Goal: Information Seeking & Learning: Learn about a topic

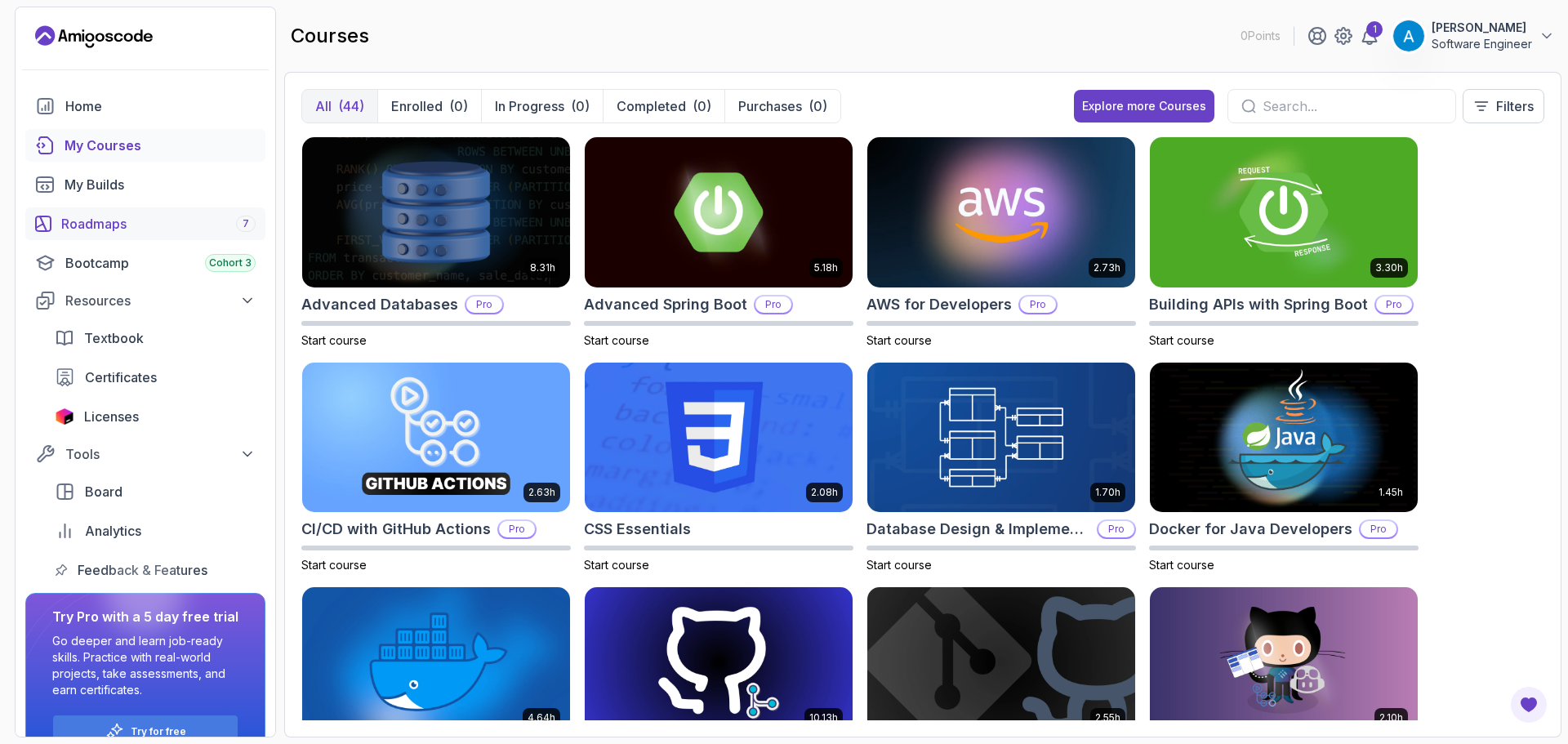
click at [116, 230] on div "Roadmaps 7" at bounding box center [158, 224] width 195 height 20
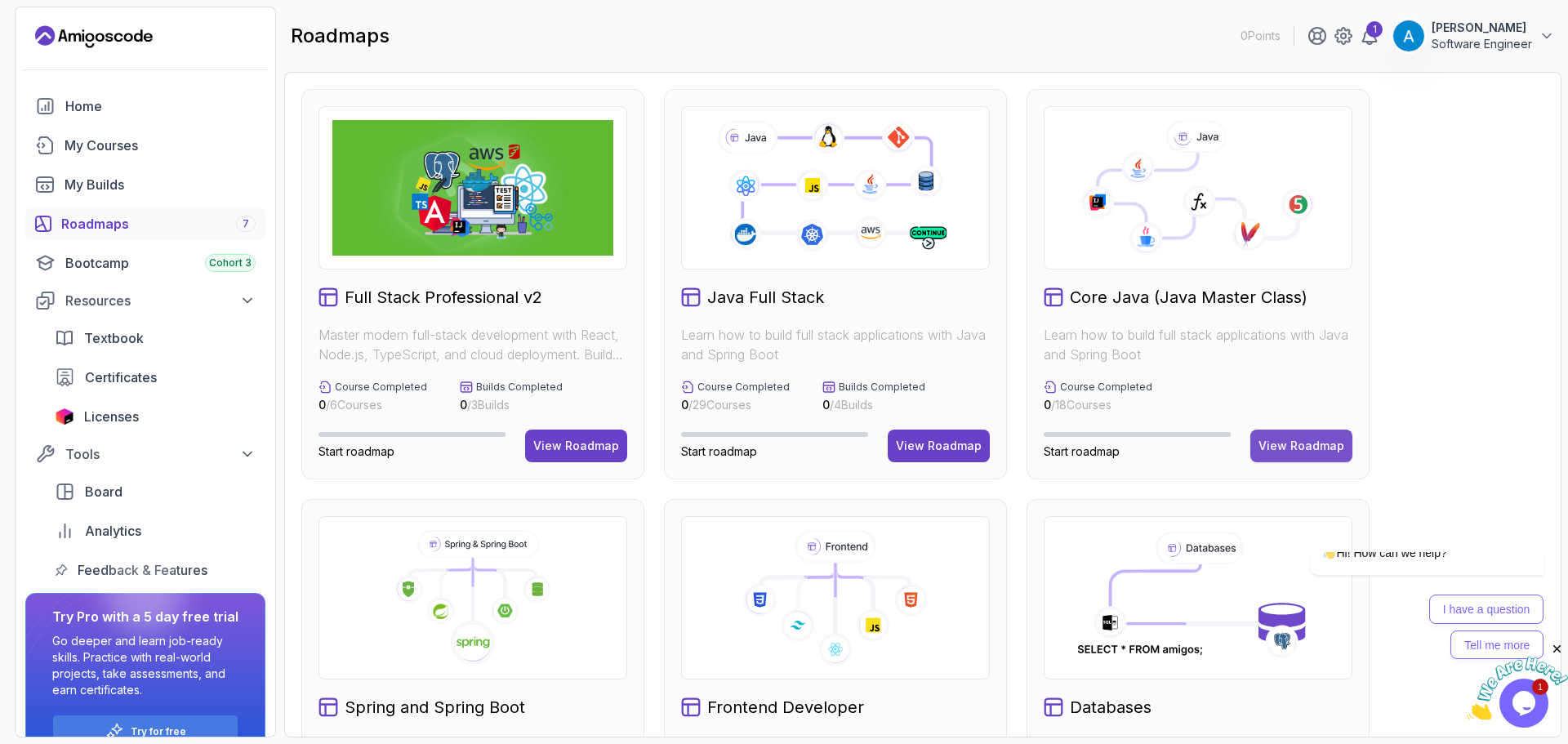
click at [1286, 452] on div "View Roadmap" at bounding box center [1302, 445] width 86 height 16
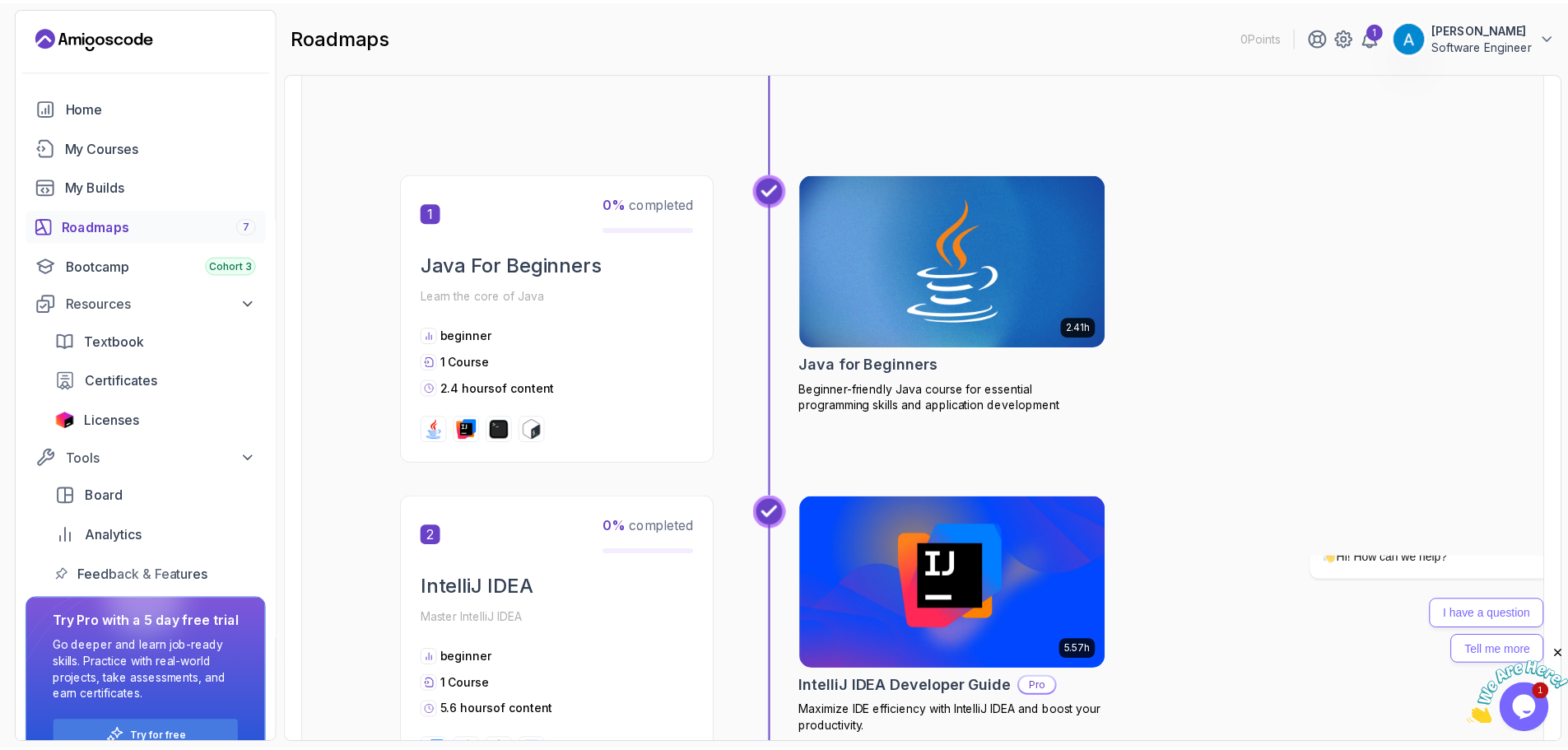
scroll to position [329, 0]
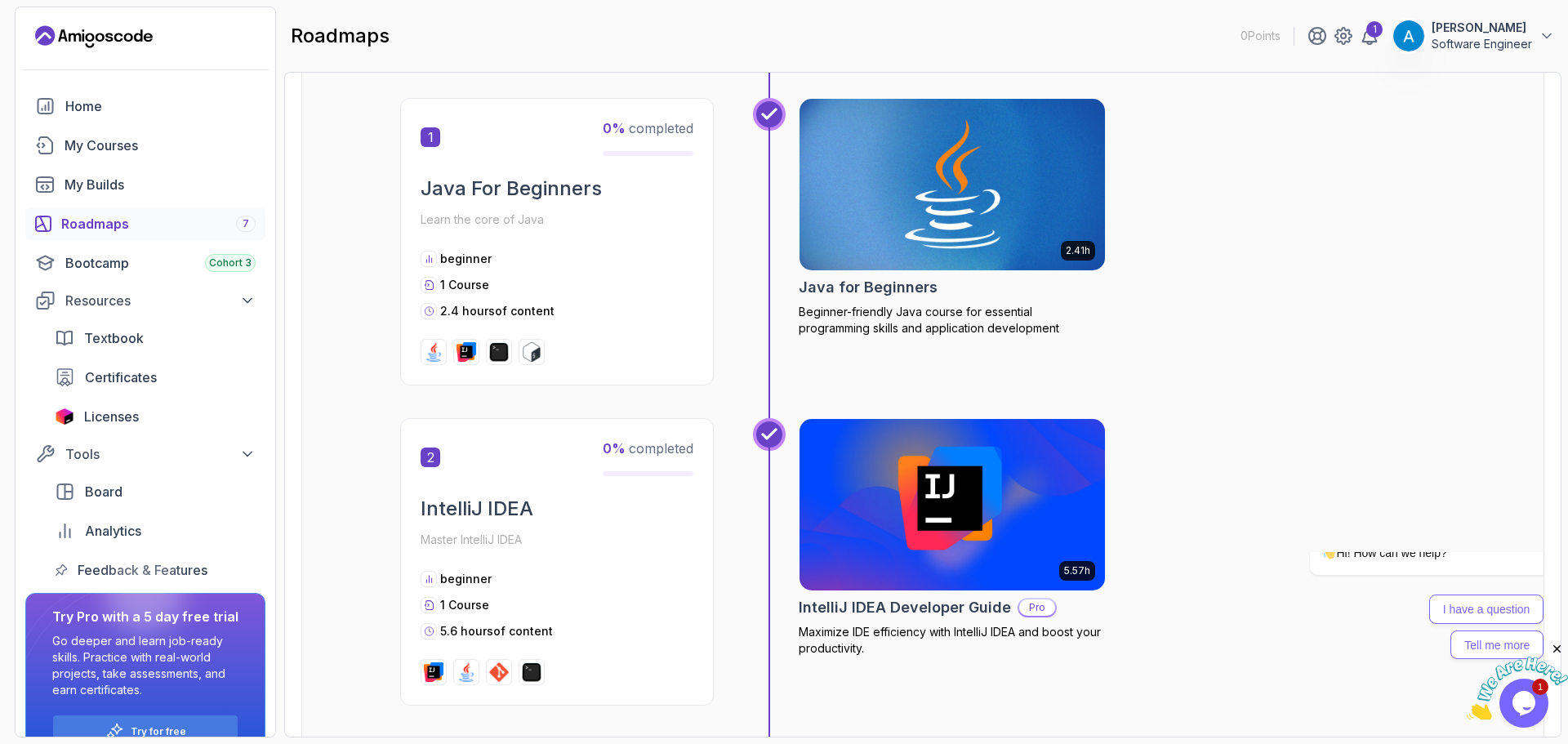
click at [923, 262] on img at bounding box center [952, 184] width 321 height 180
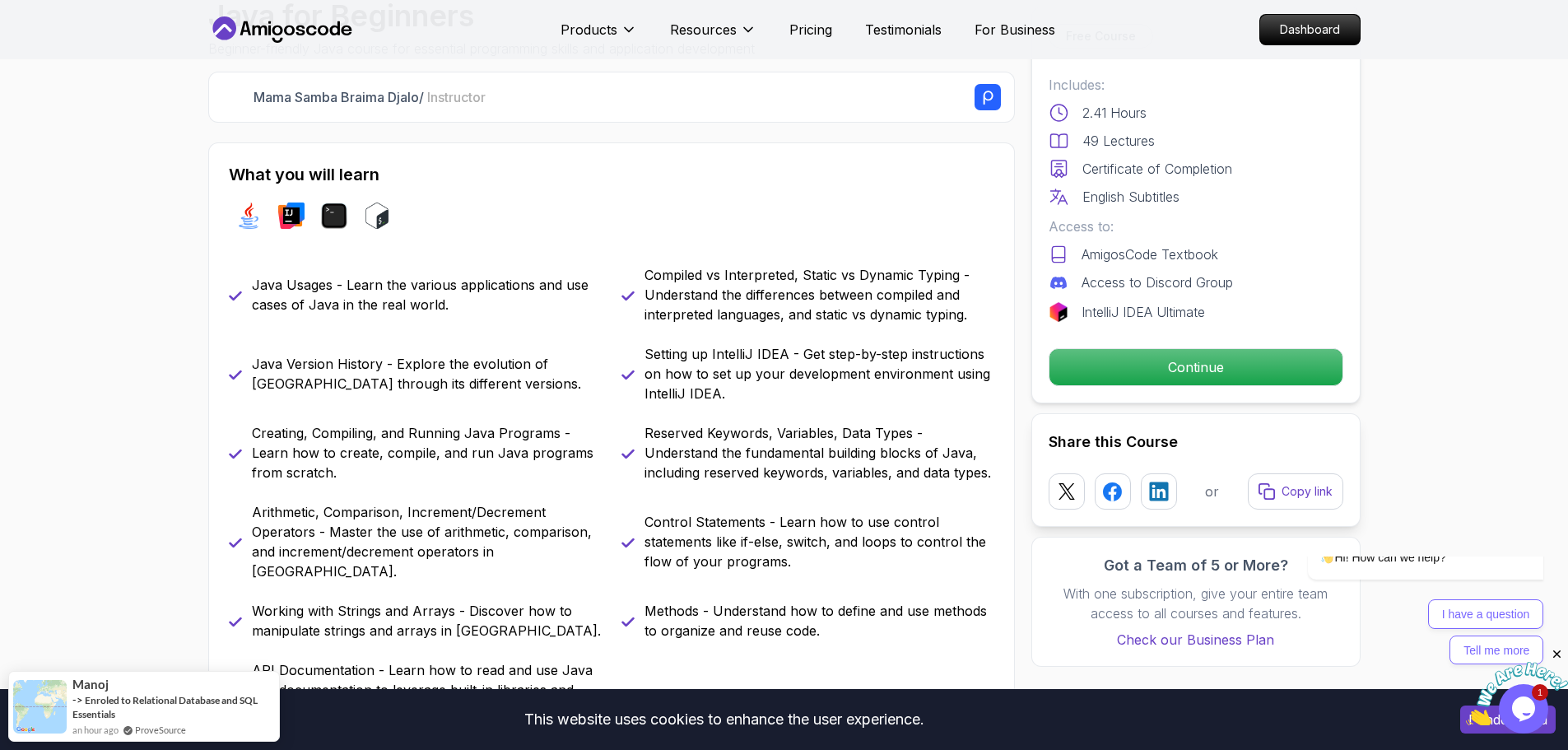
scroll to position [659, 0]
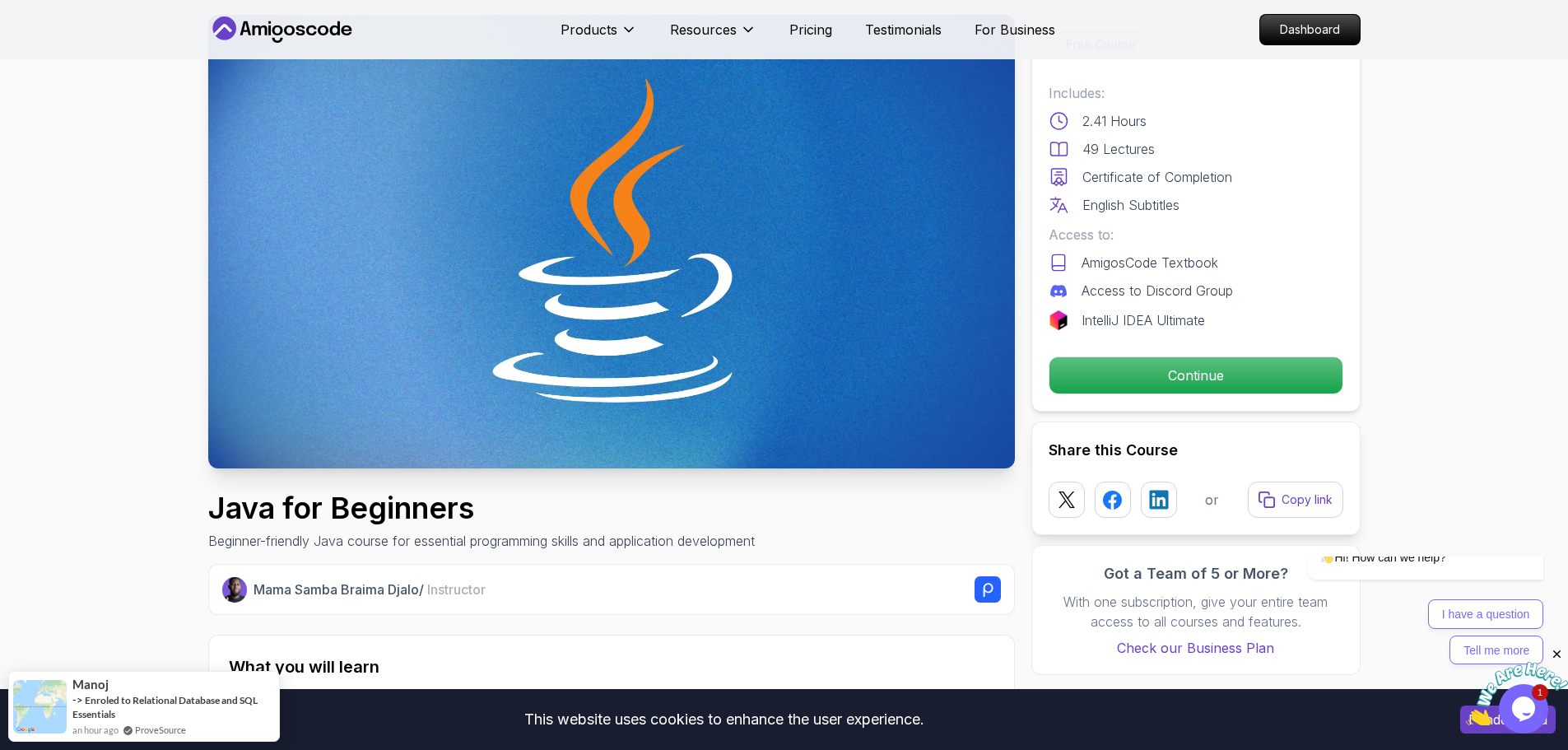
scroll to position [82, 0]
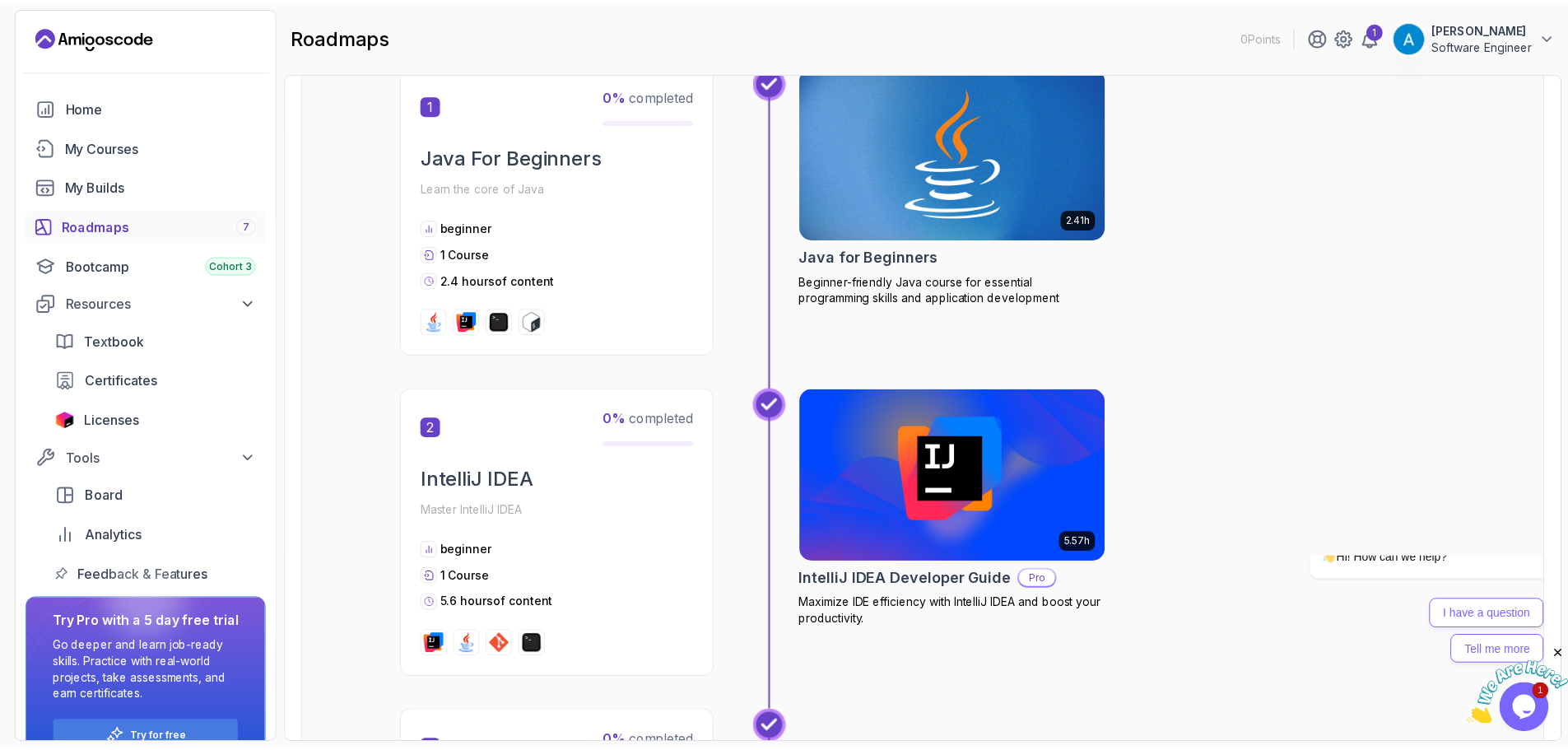
scroll to position [411, 0]
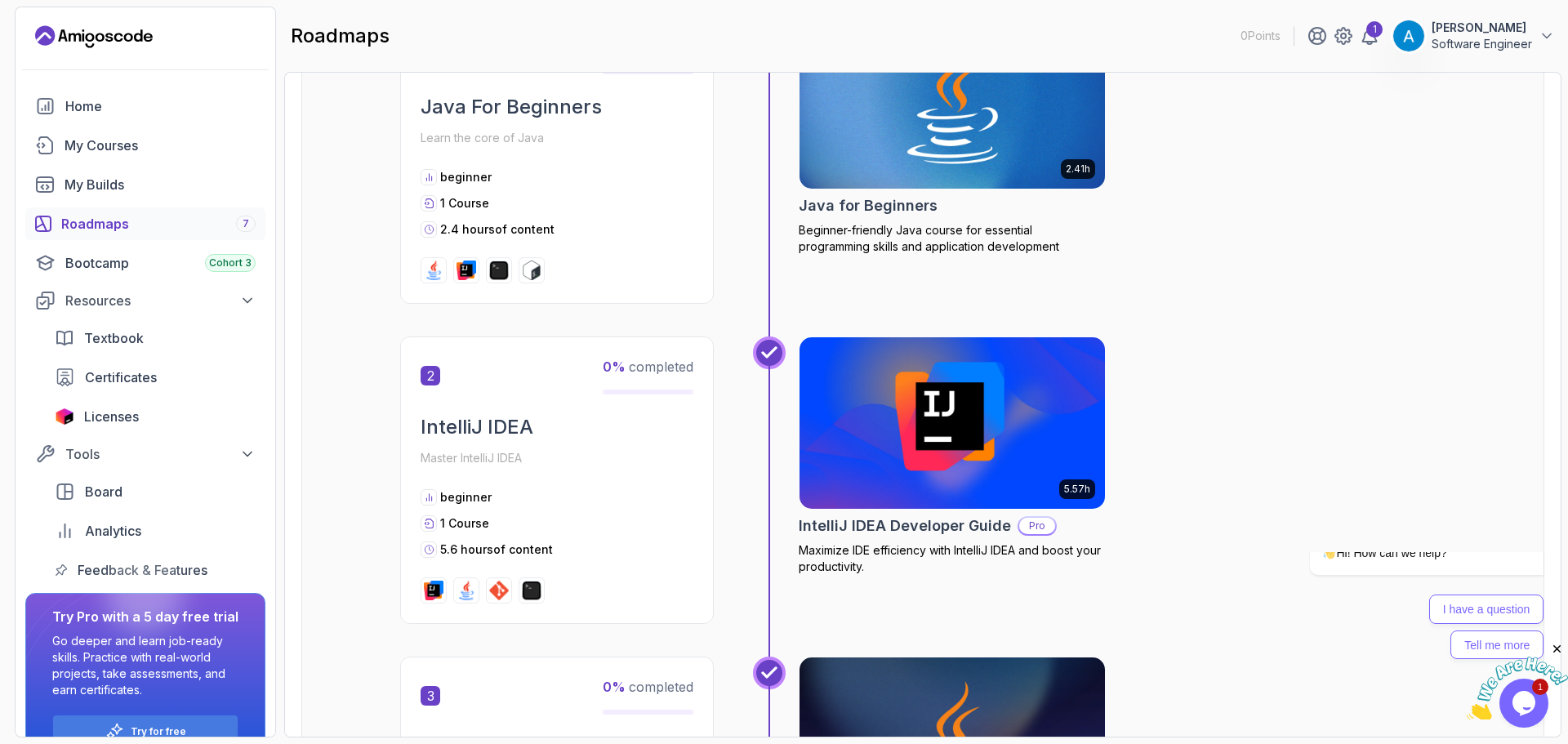
click at [972, 469] on img at bounding box center [952, 423] width 321 height 180
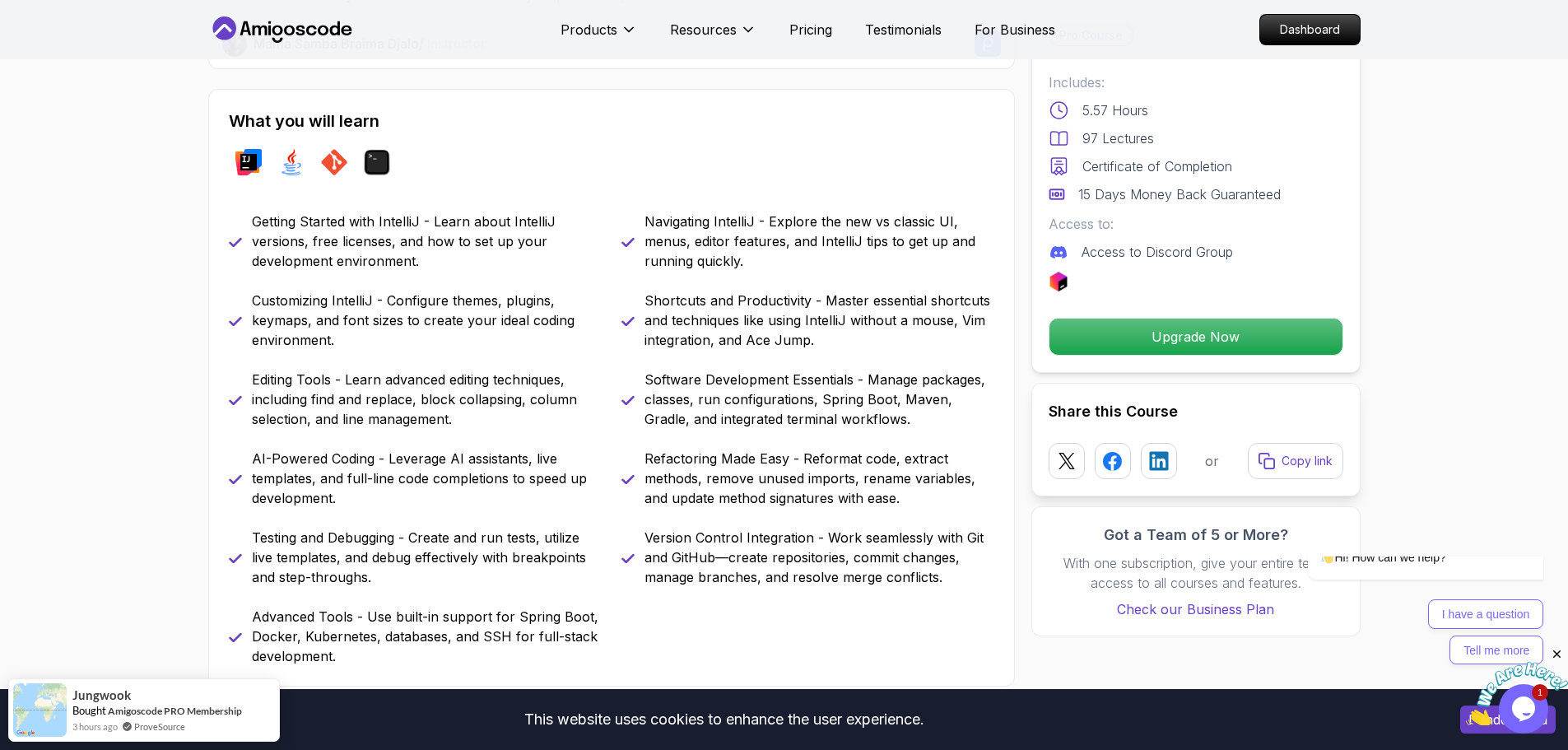
scroll to position [659, 0]
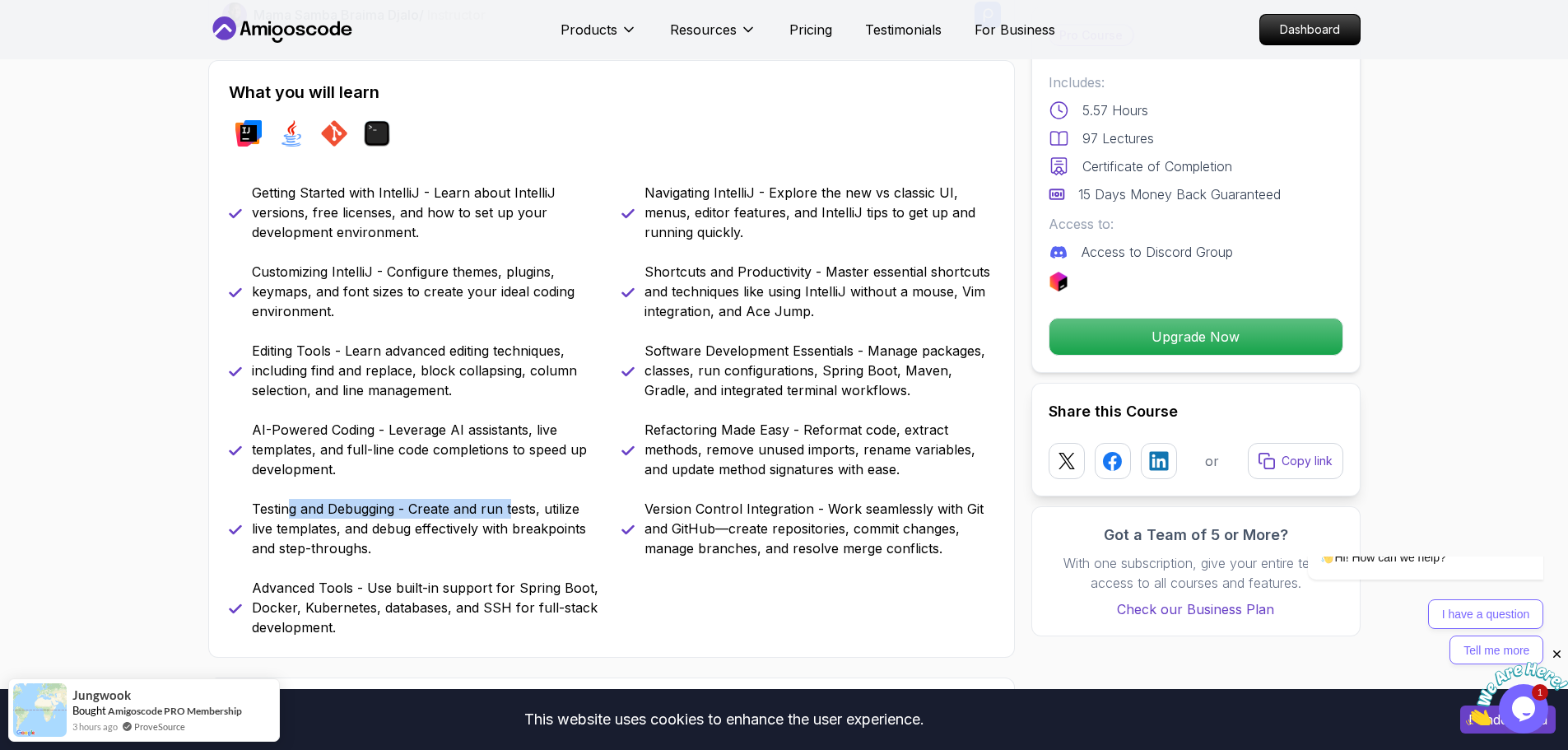
drag, startPoint x: 285, startPoint y: 516, endPoint x: 512, endPoint y: 510, distance: 227.1
click at [512, 510] on p "Testing and Debugging - Create and run tests, utilize live templates, and debug…" at bounding box center [426, 529] width 350 height 59
click at [447, 543] on p "Testing and Debugging - Create and run tests, utilize live templates, and debug…" at bounding box center [426, 529] width 350 height 59
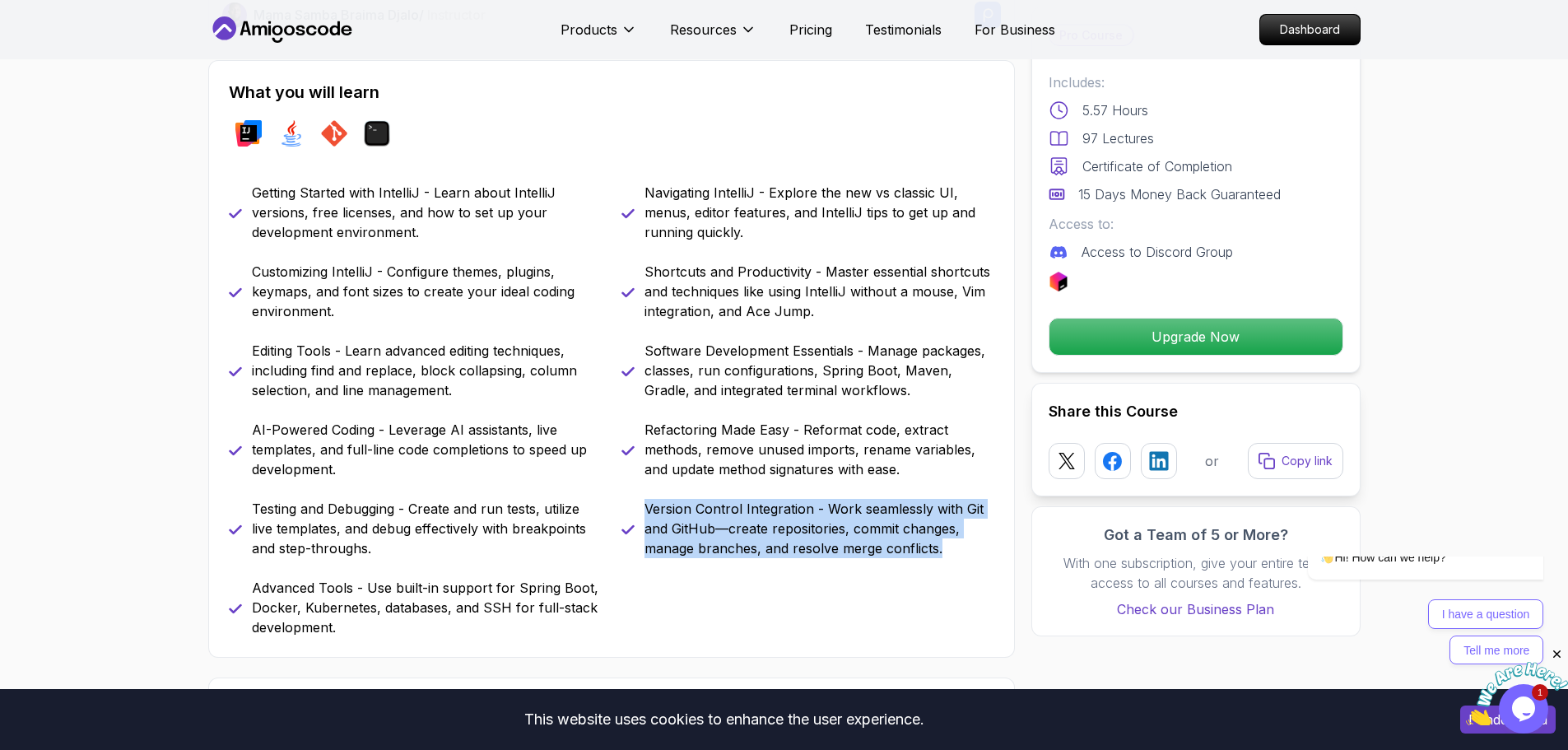
drag, startPoint x: 941, startPoint y: 546, endPoint x: 627, endPoint y: 504, distance: 316.8
click at [627, 504] on div "Version Control Integration - Work seamlessly with Git and GitHub—create reposi…" at bounding box center [808, 529] width 373 height 59
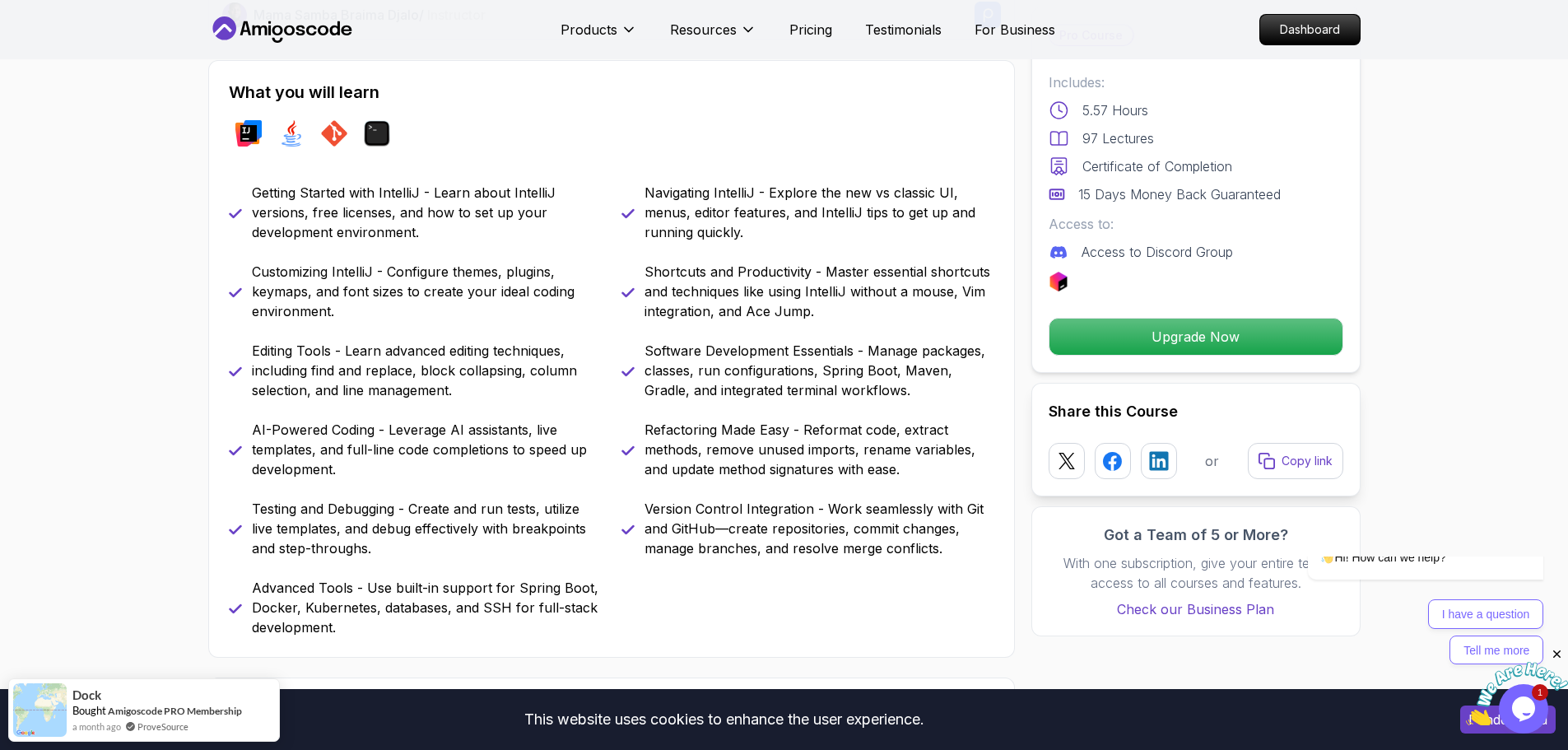
click at [696, 473] on p "Refactoring Made Easy - Reformat code, extract methods, remove unused imports, …" at bounding box center [819, 450] width 350 height 59
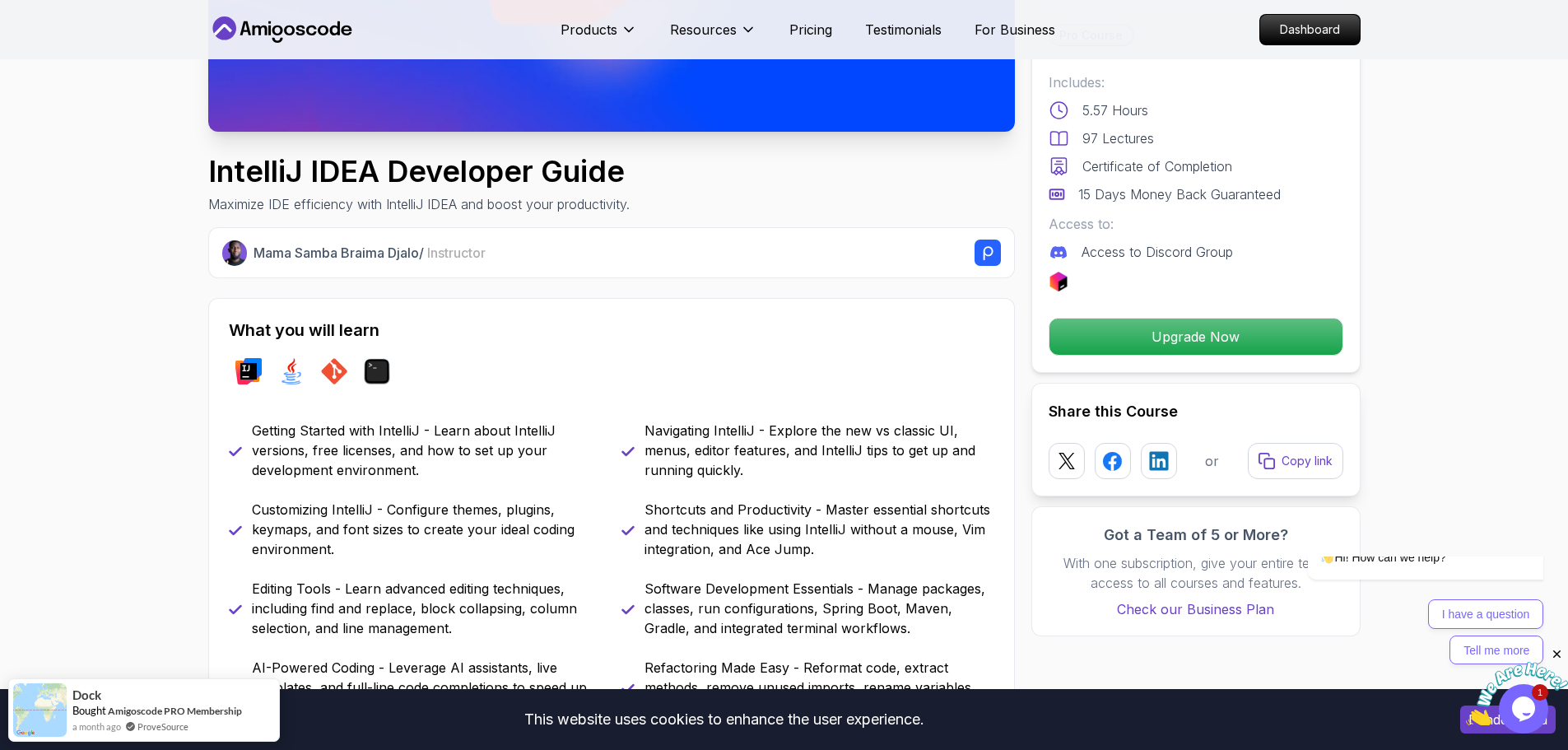
scroll to position [411, 0]
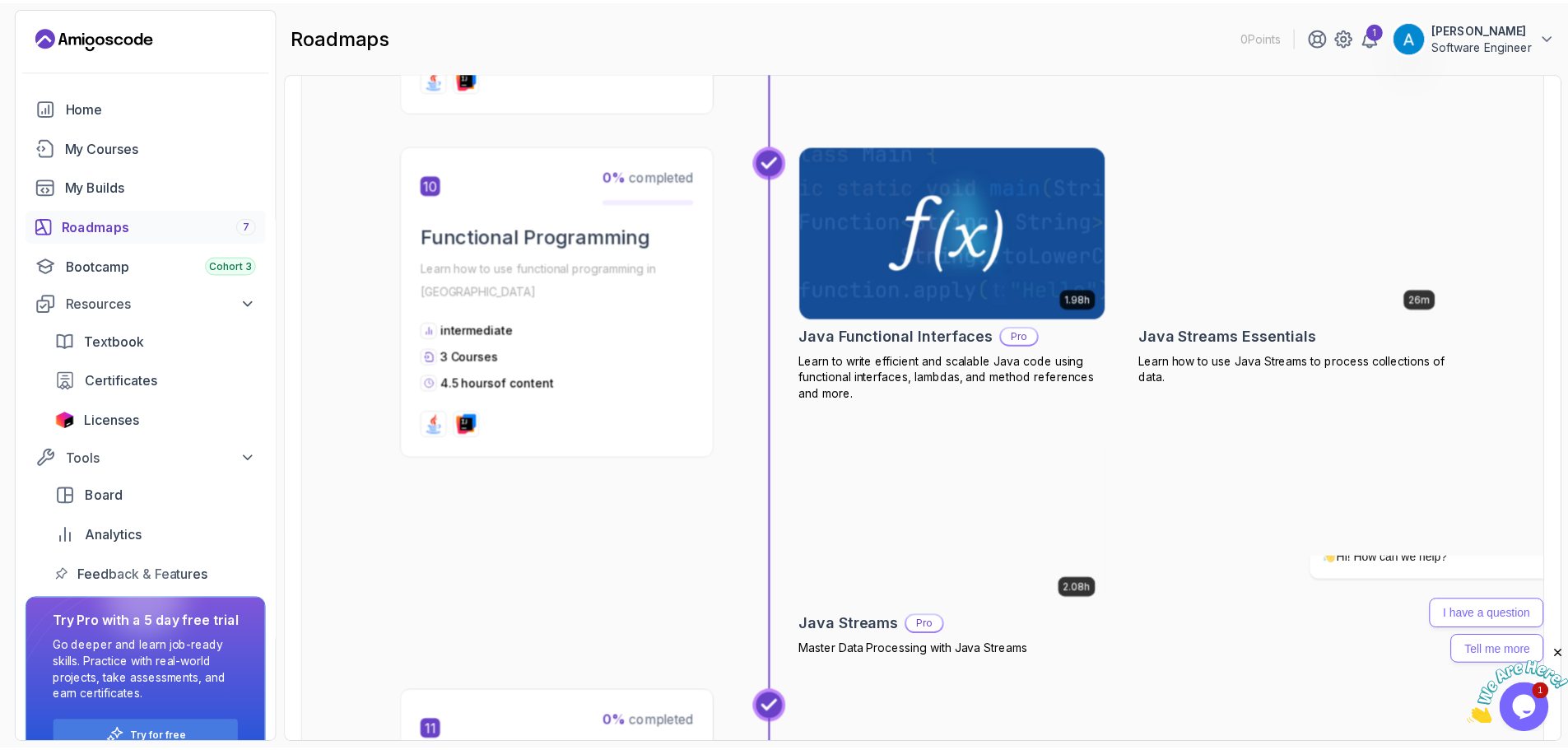
scroll to position [3294, 0]
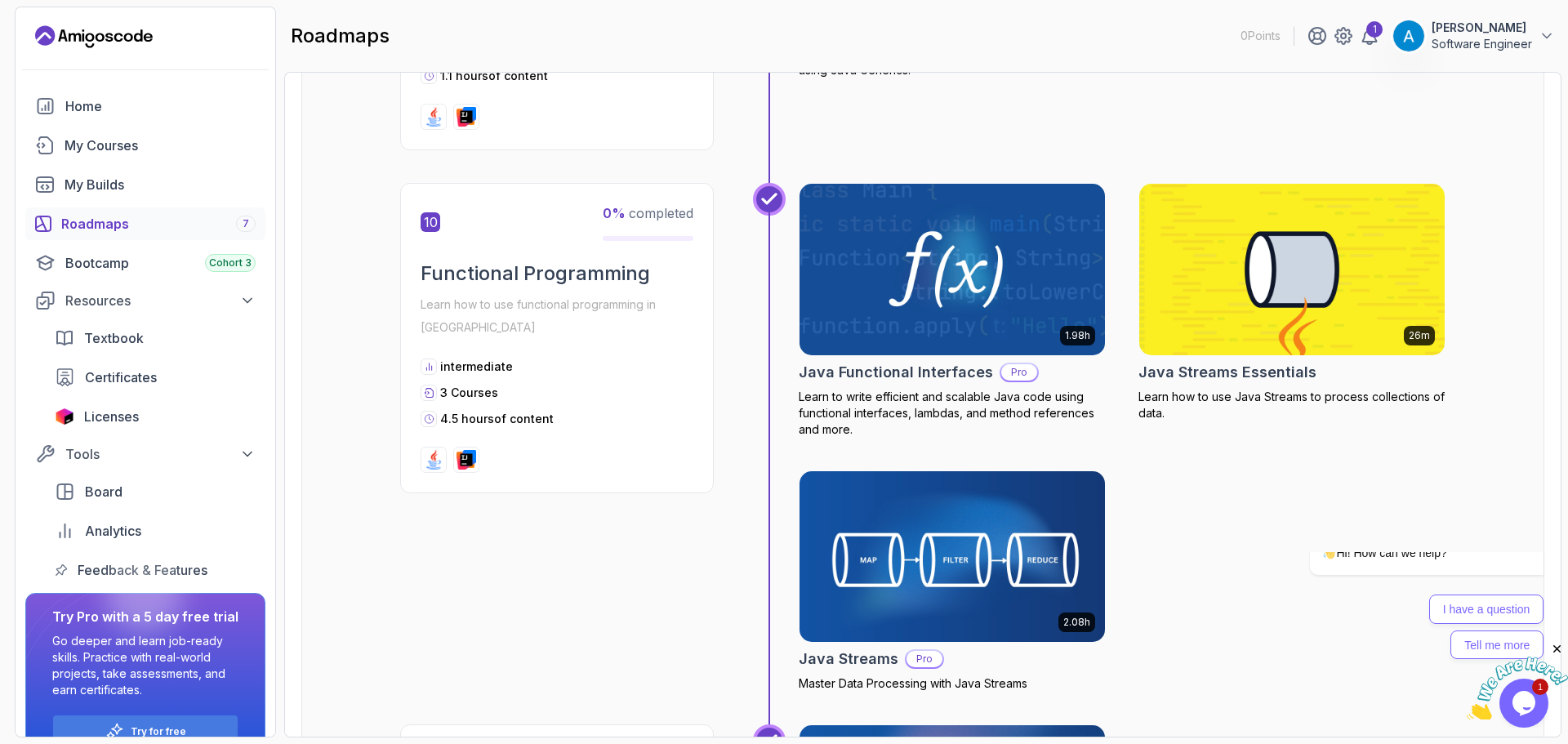
click at [939, 513] on img at bounding box center [952, 556] width 321 height 180
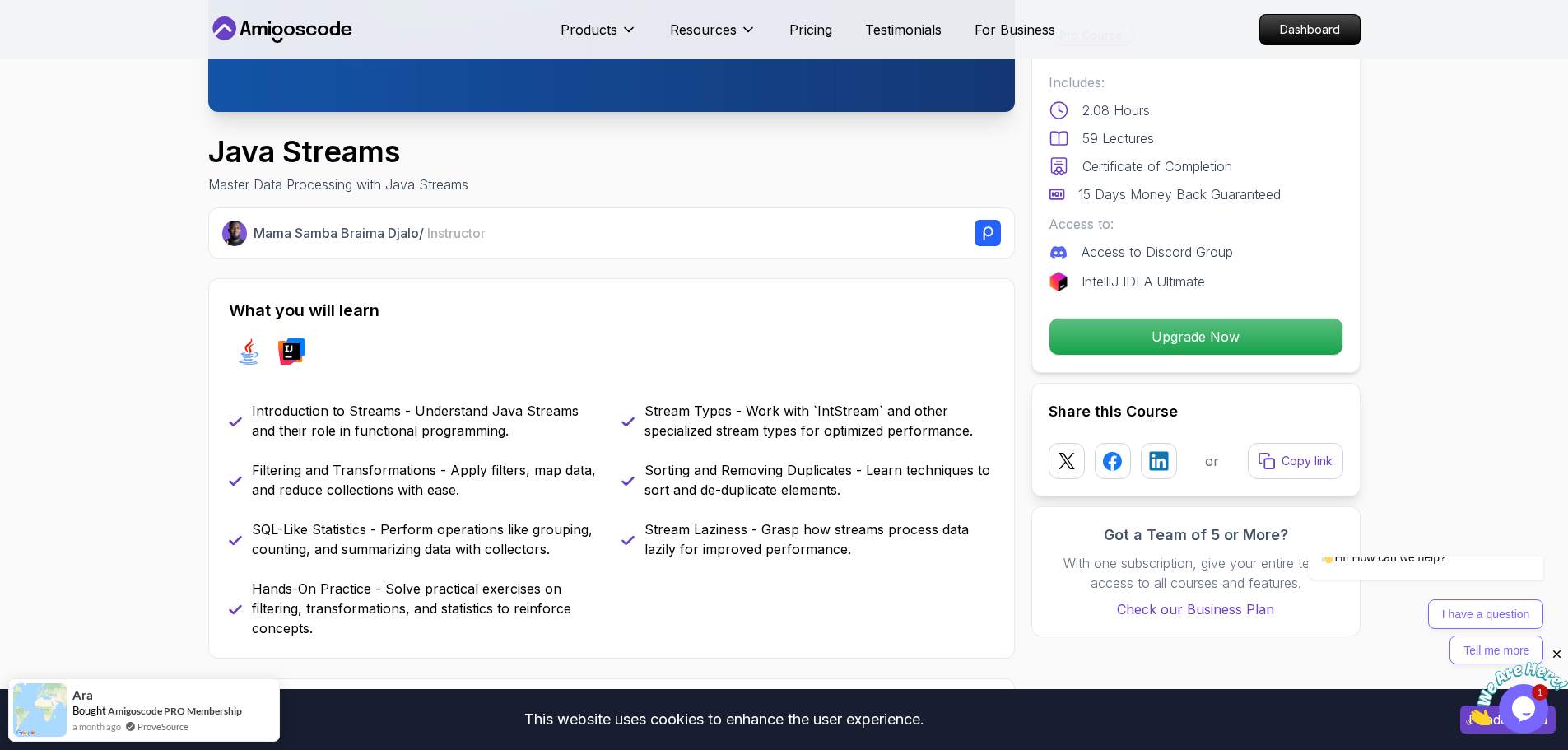
scroll to position [411, 0]
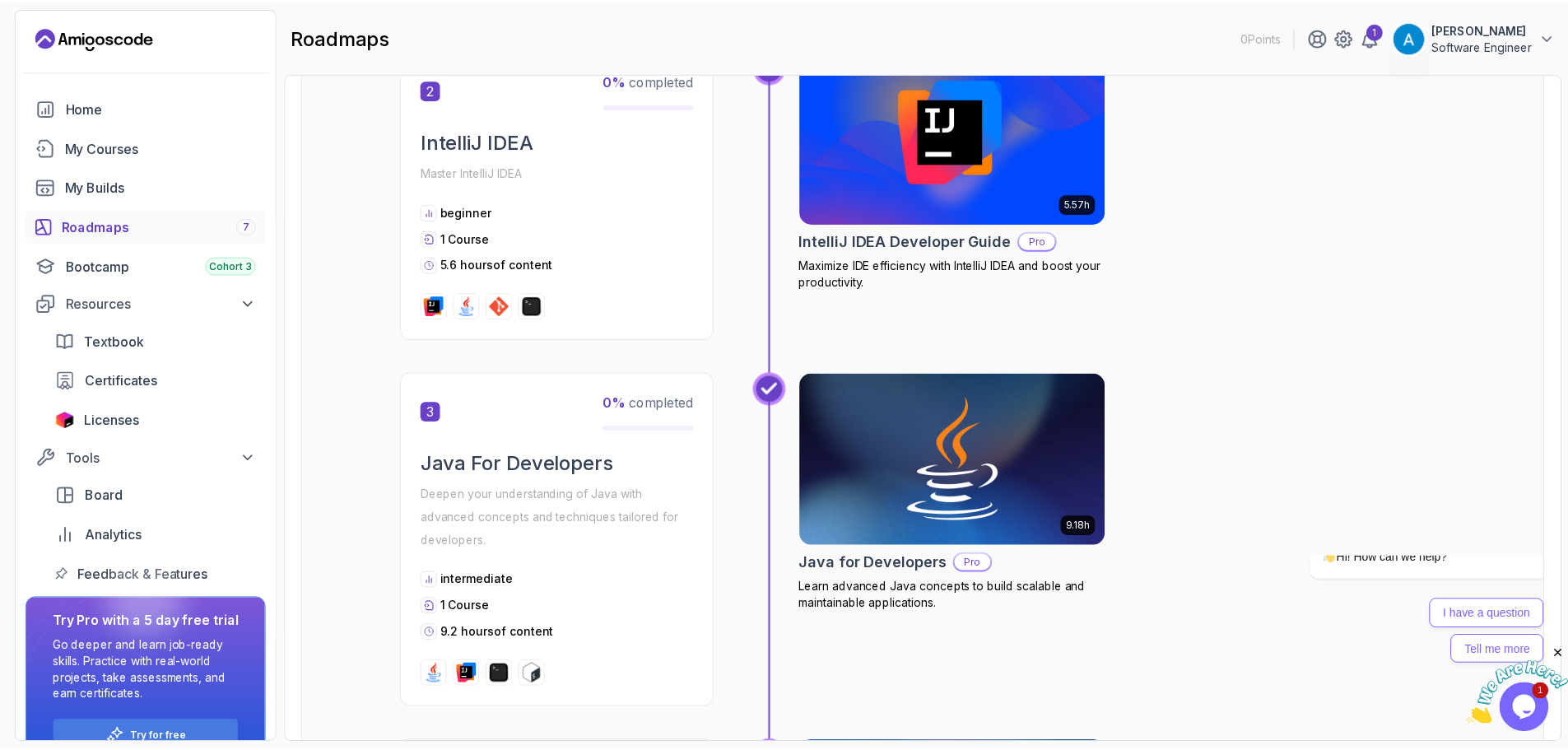
scroll to position [741, 0]
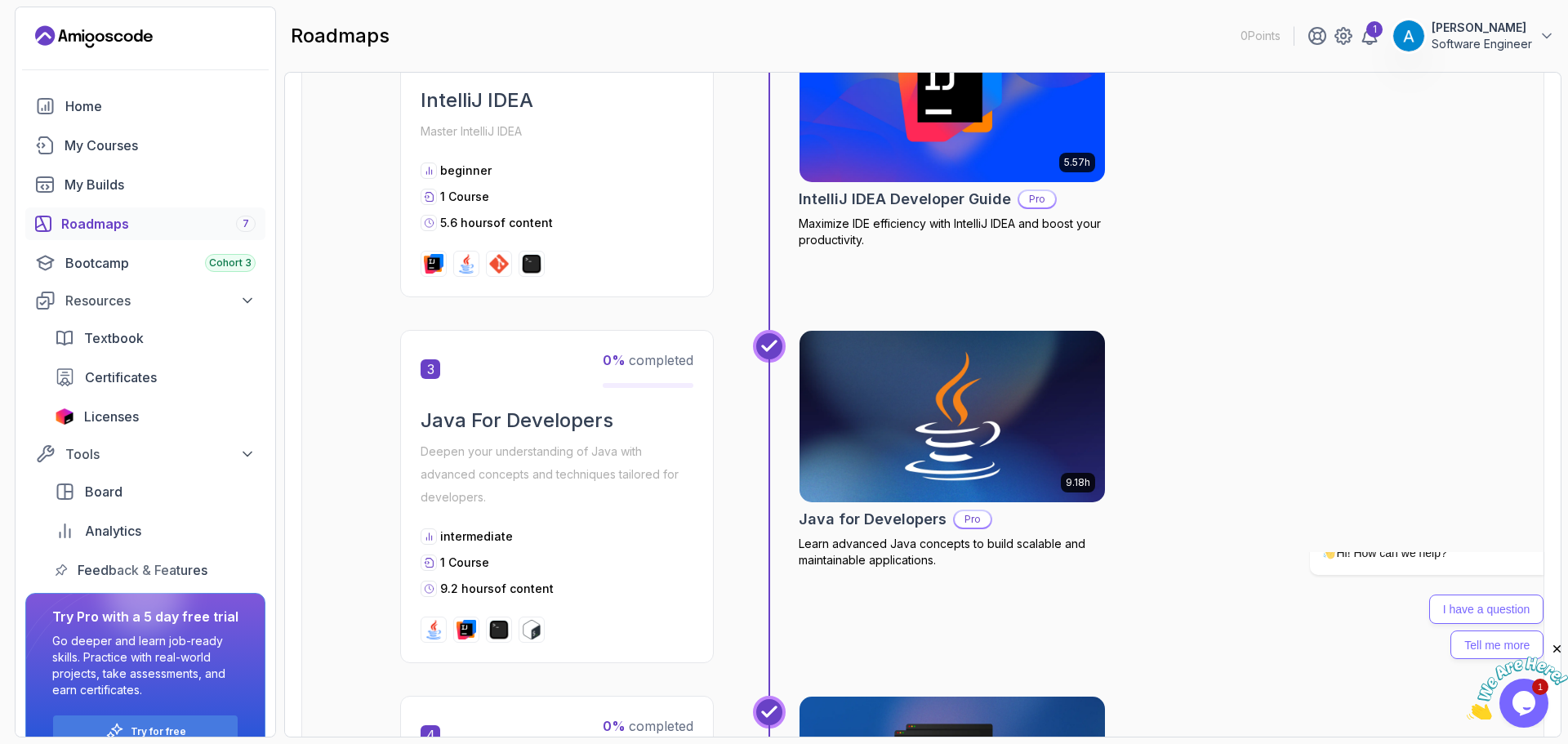
click at [1002, 483] on img at bounding box center [952, 416] width 321 height 180
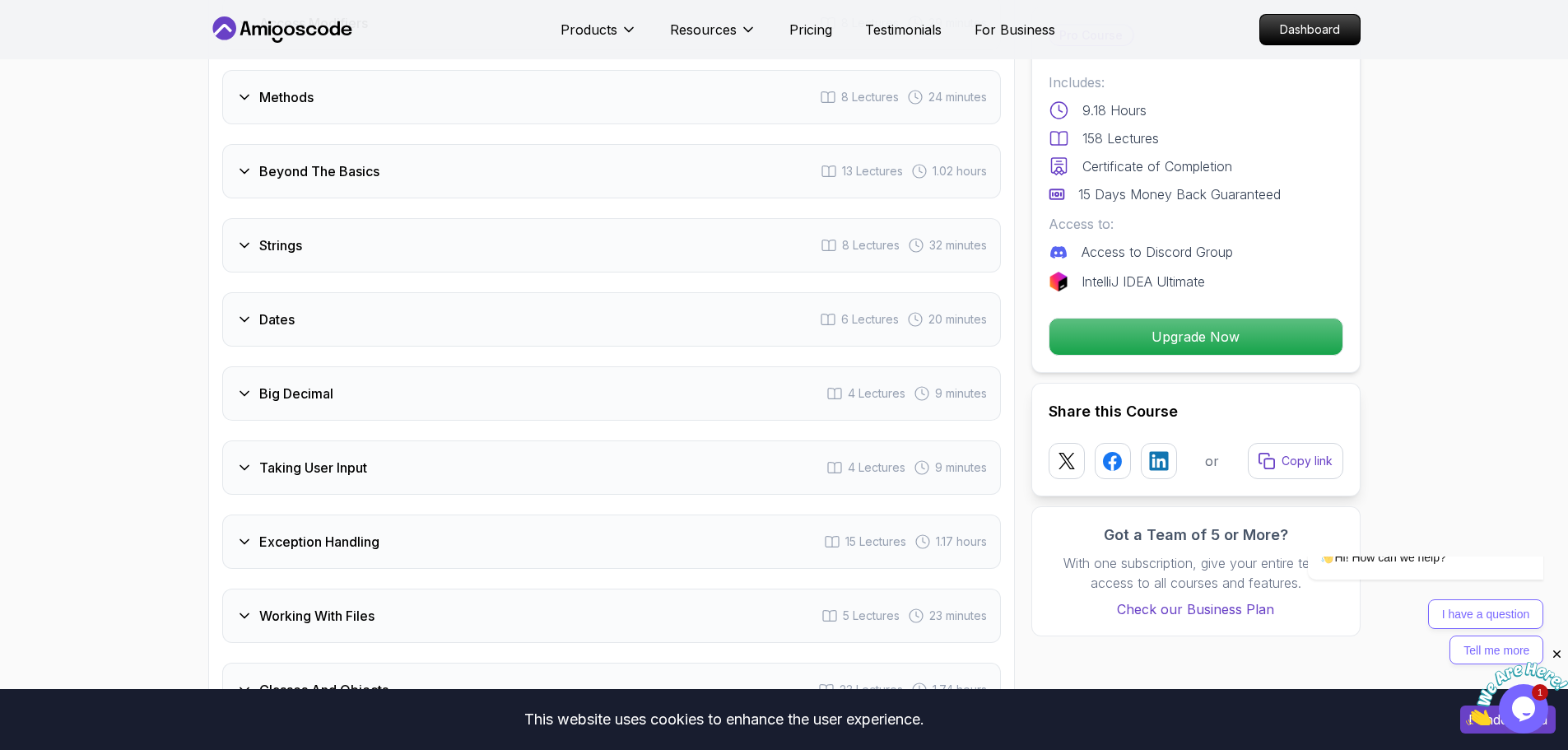
scroll to position [2718, 0]
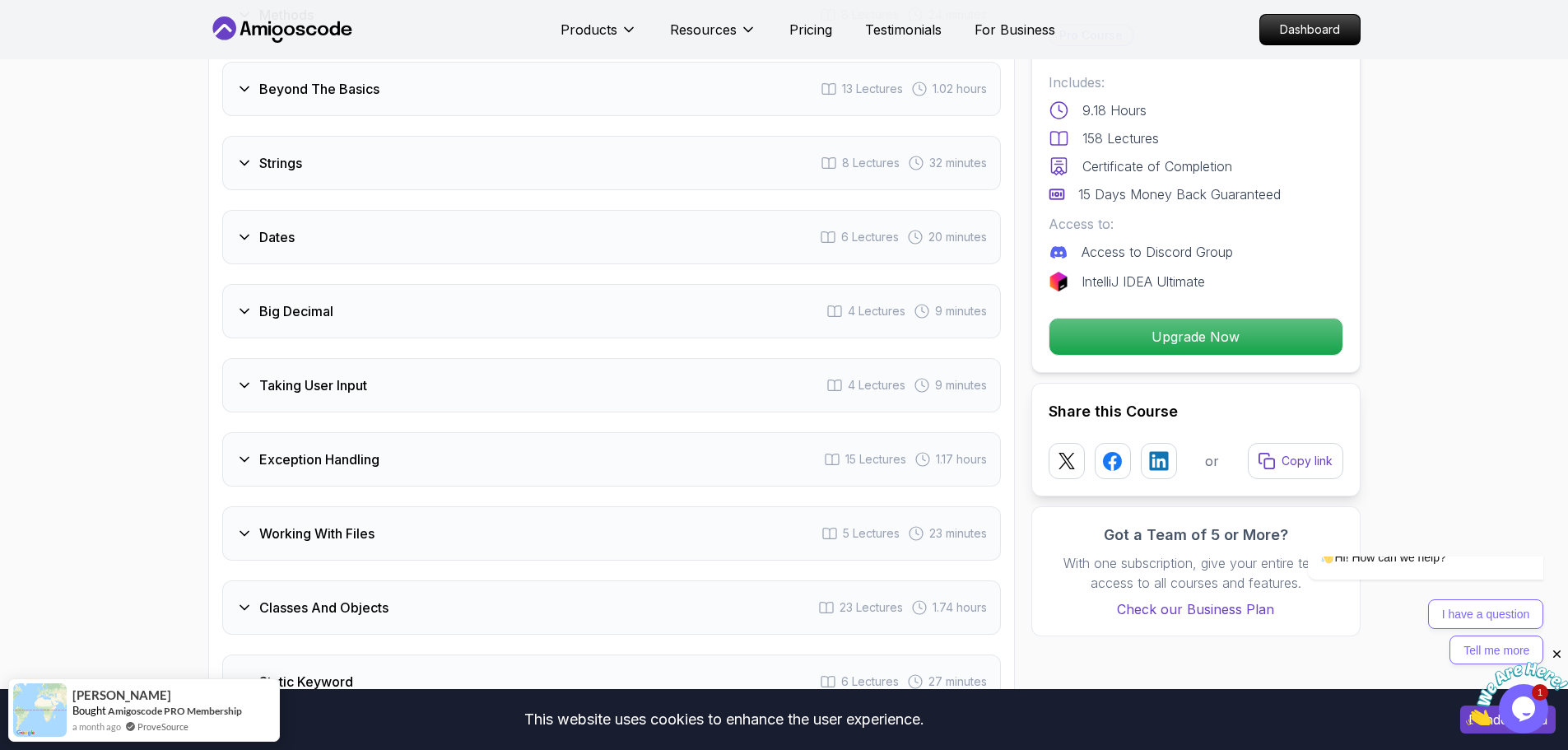
click at [506, 447] on div "Exception Handling 15 Lectures 1.17 hours" at bounding box center [611, 459] width 778 height 55
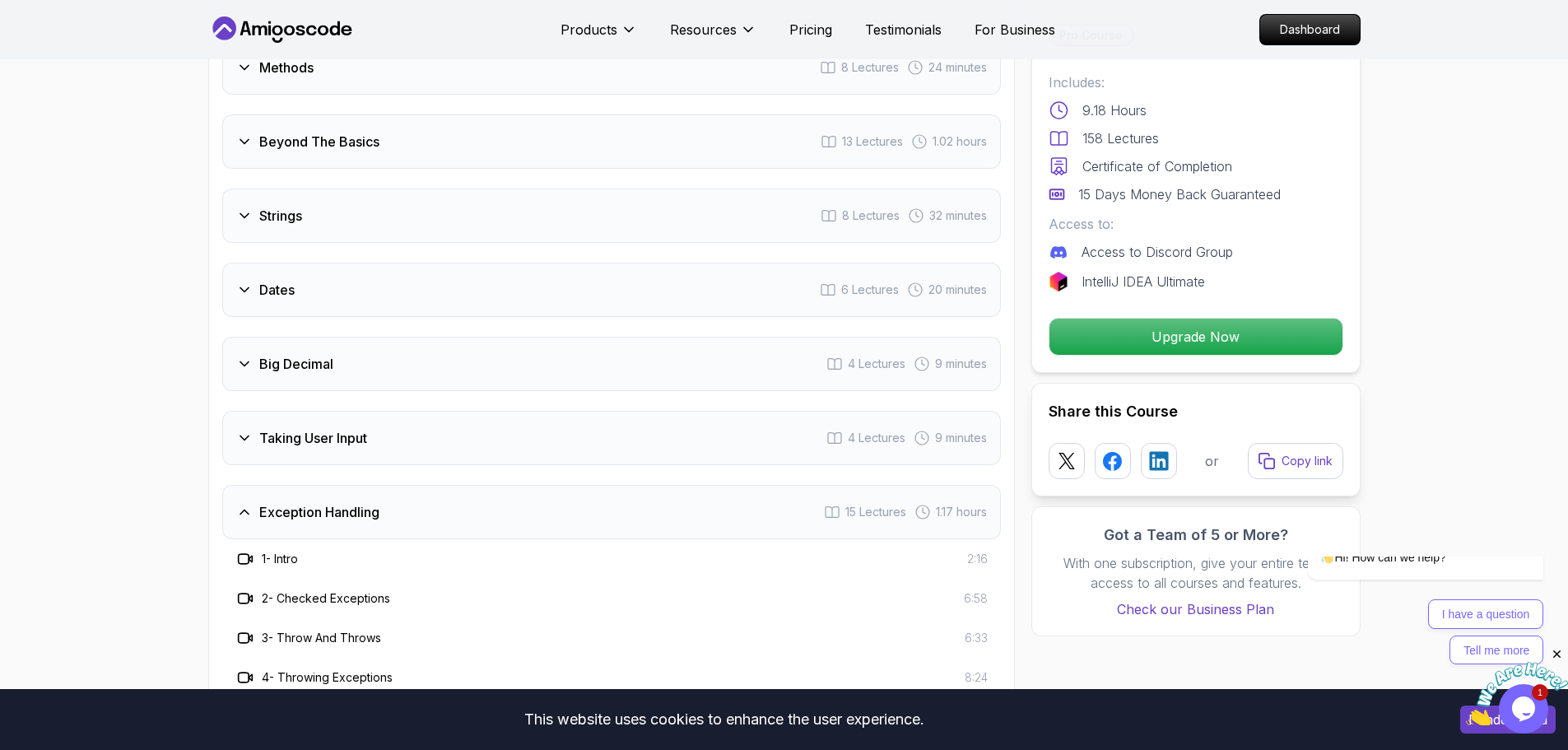
scroll to position [2556, 0]
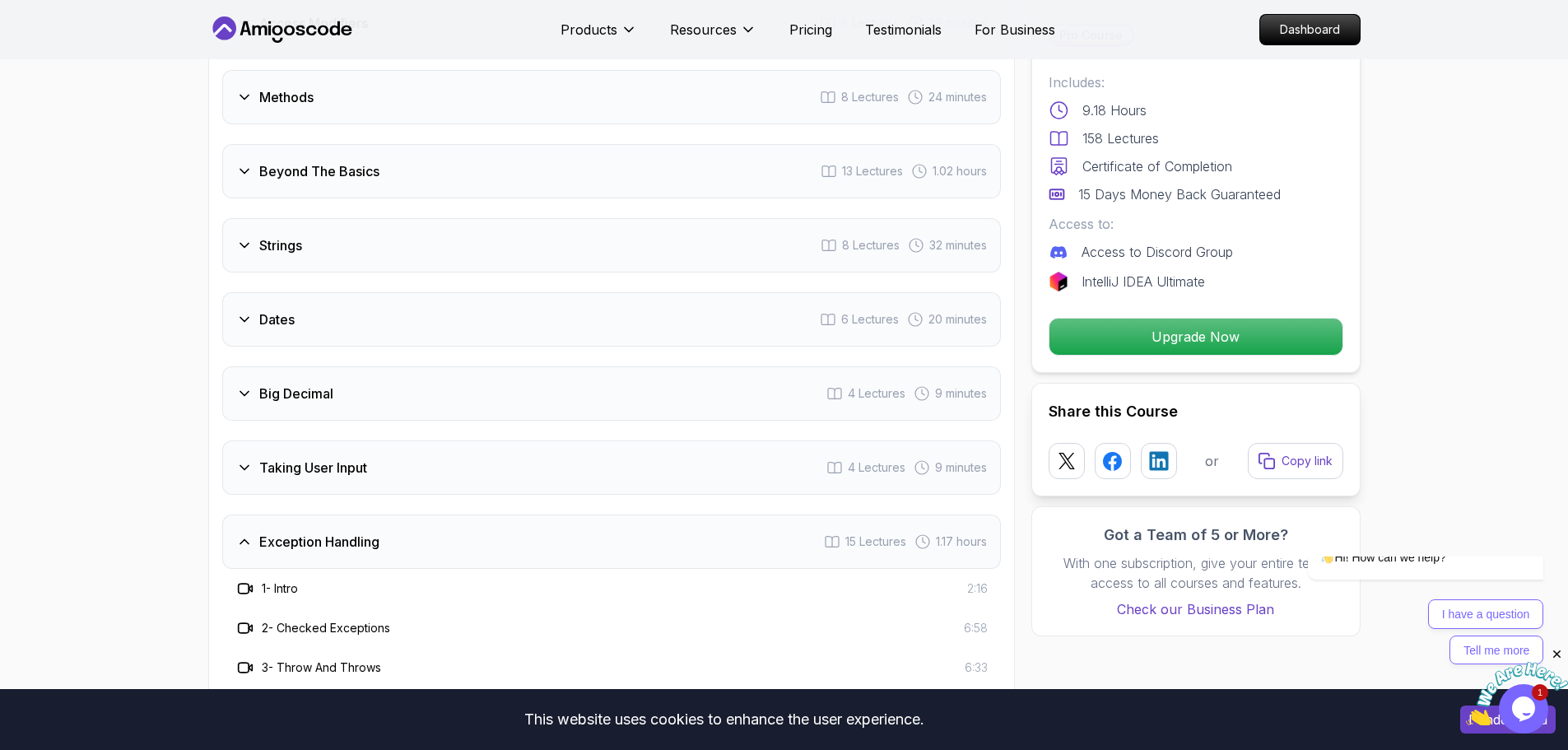
click at [581, 529] on div "Exception Handling 15 Lectures 1.17 hours" at bounding box center [611, 542] width 778 height 55
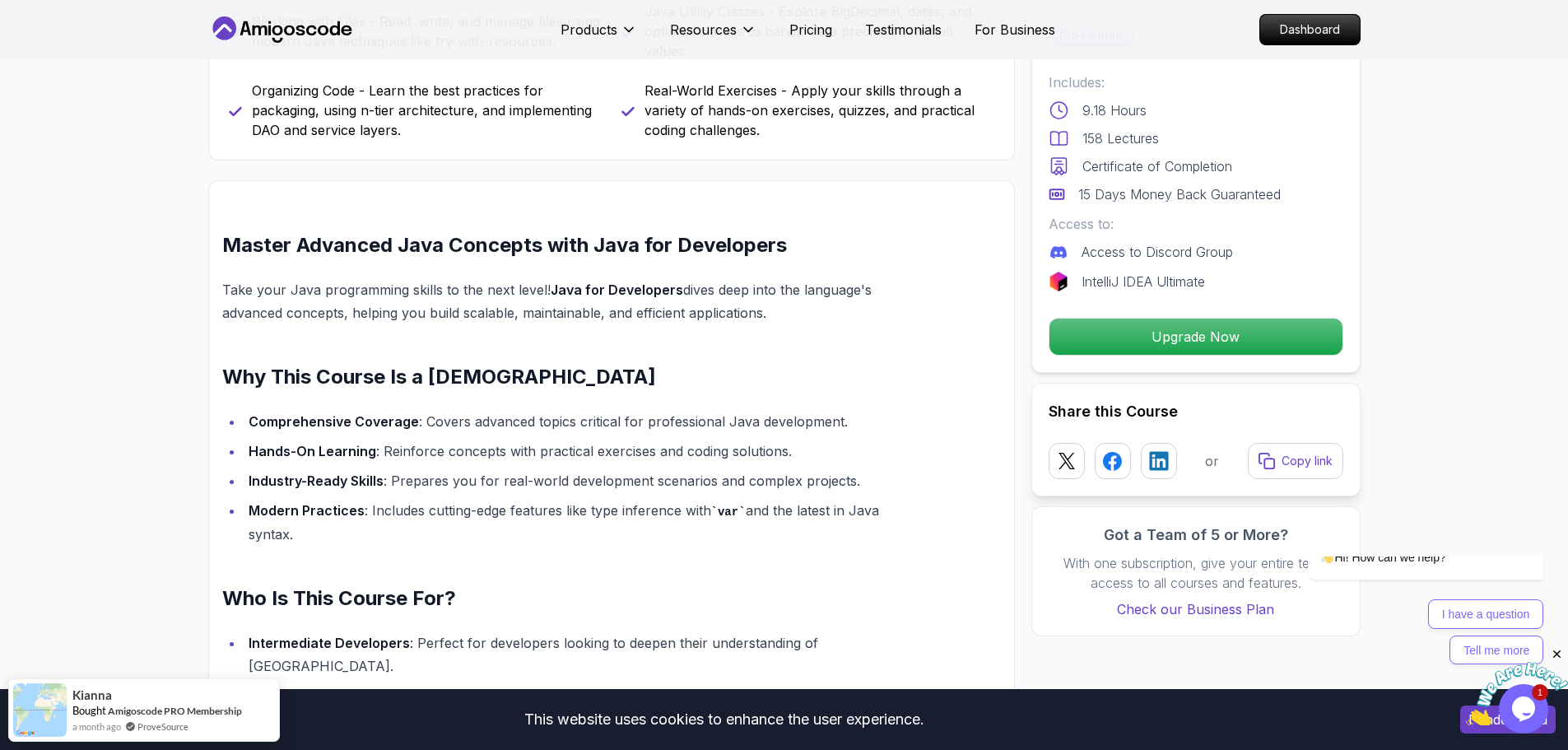
scroll to position [576, 0]
